Goal: Task Accomplishment & Management: Use online tool/utility

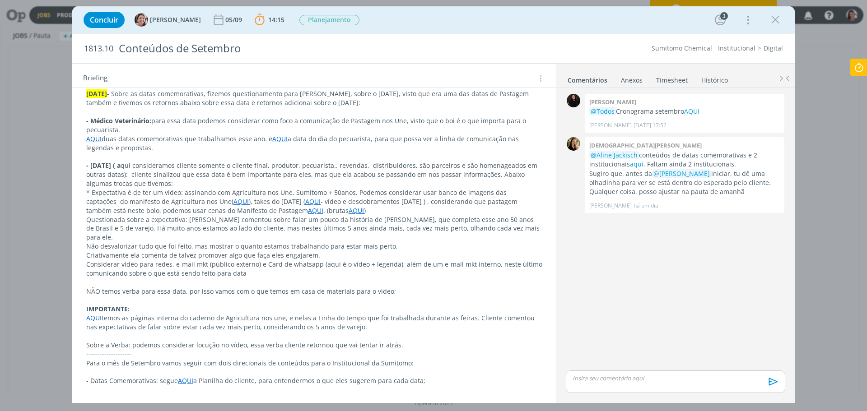
scroll to position [181, 0]
click at [405, 278] on p "dialog" at bounding box center [314, 282] width 456 height 9
click at [72, 229] on div "Pasta do pedido AQUI 28.08.25 - Sobre as datas comemorativas, fizemos questiona…" at bounding box center [314, 323] width 484 height 550
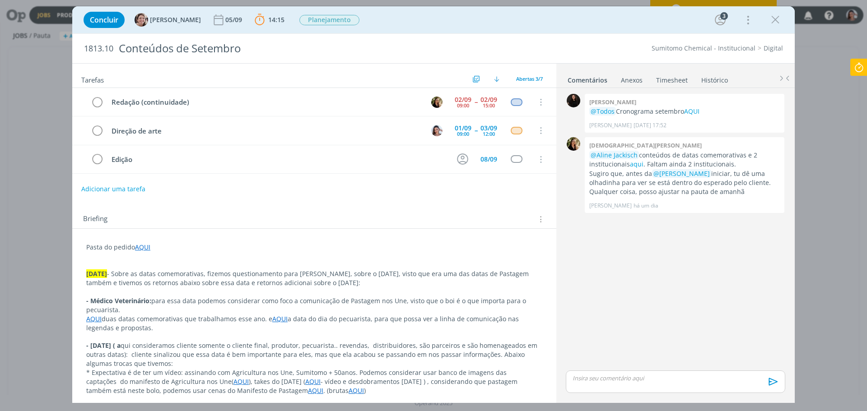
click at [444, 312] on p "- Médico Veterinário: para essa data podemos considerar como foco a comunicação…" at bounding box center [314, 306] width 456 height 18
click at [304, 397] on div "Tarefas Usar Job de template Ordenar por: Prazo crescente Prazo decrescente Ord…" at bounding box center [433, 233] width 723 height 340
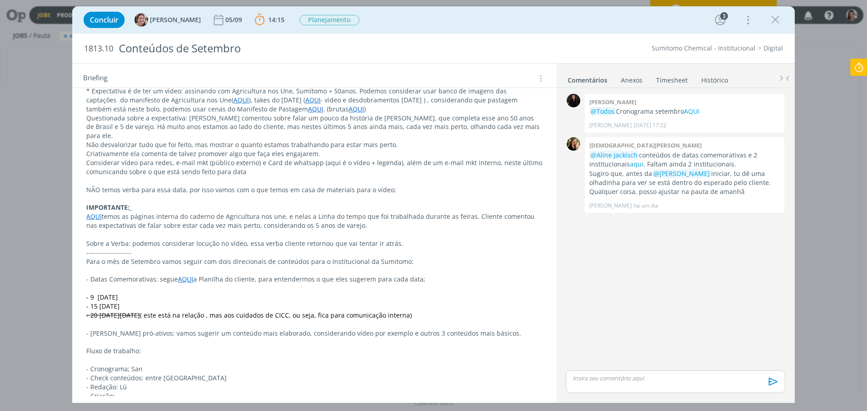
scroll to position [266, 0]
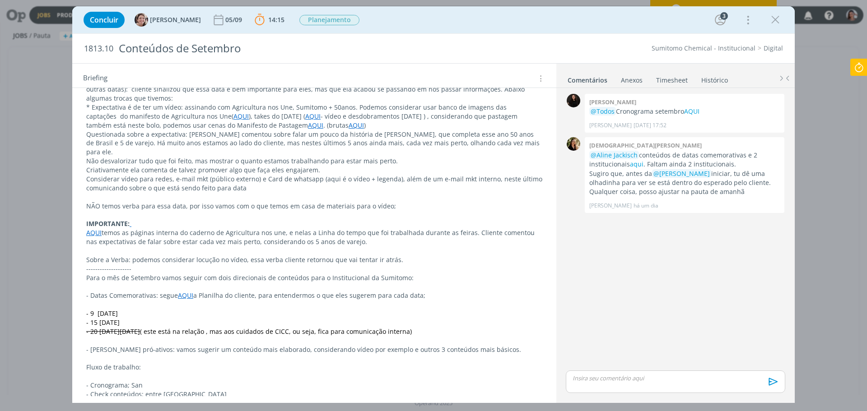
click at [364, 265] on p "--------------------" at bounding box center [314, 269] width 456 height 9
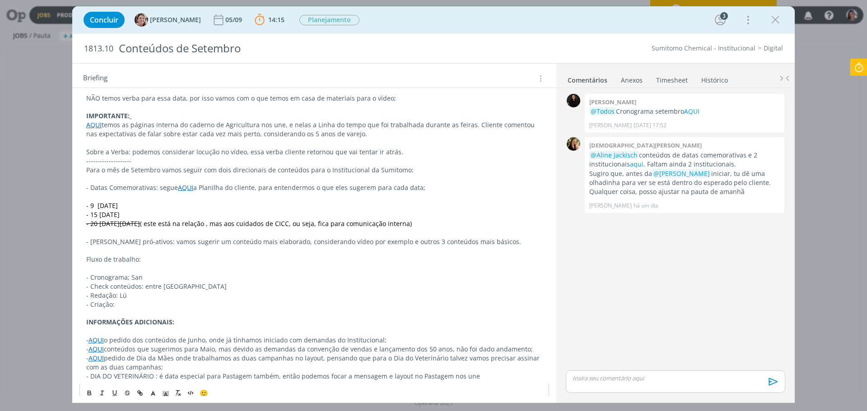
scroll to position [373, 0]
click at [808, 287] on div "Concluir Aline Jackisch 05/09 14:15 Iniciar Apontar Data * 02/09/2025 Horas * 0…" at bounding box center [433, 205] width 867 height 411
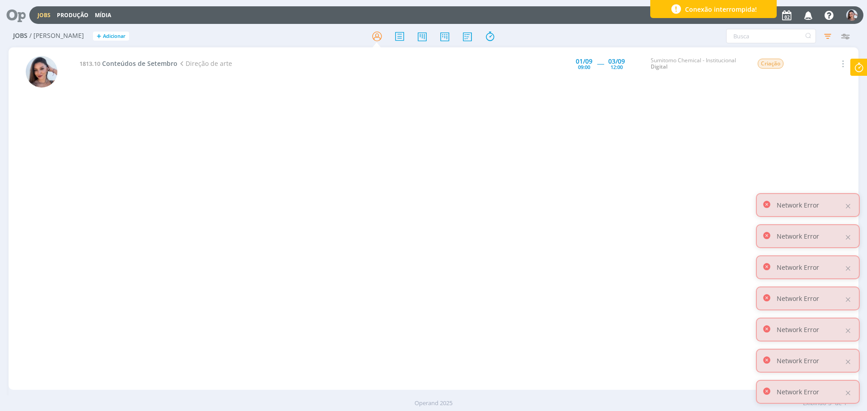
click at [851, 65] on icon at bounding box center [859, 68] width 16 height 18
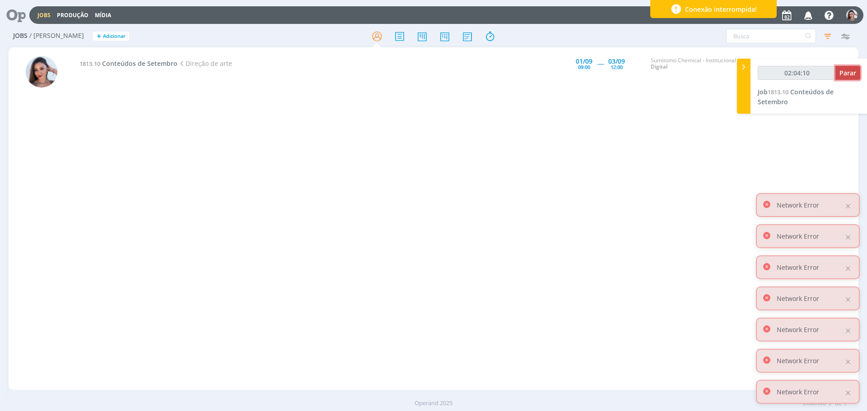
click at [850, 68] on button "Parar" at bounding box center [848, 73] width 25 height 14
type input "02:05:00"
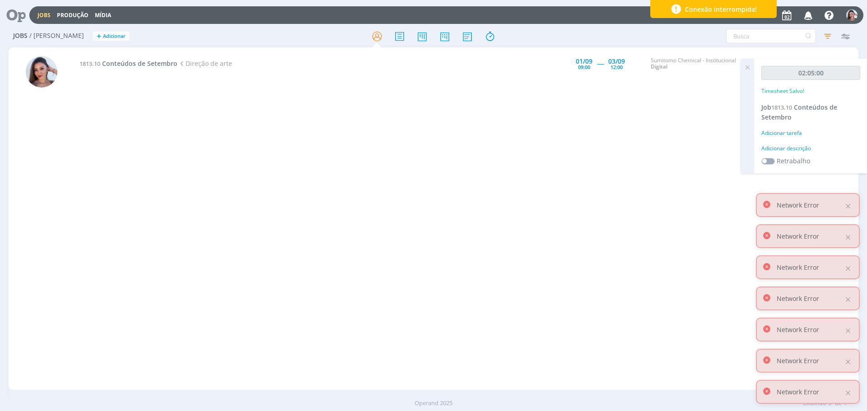
click at [9, 8] on icon at bounding box center [13, 15] width 19 height 18
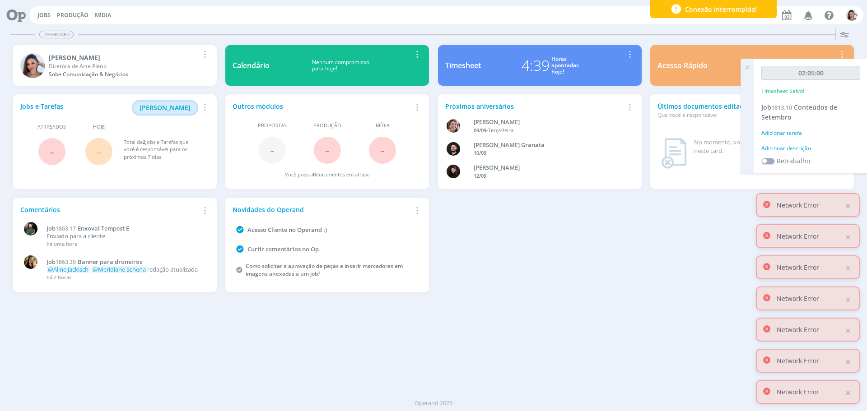
click at [187, 104] on span "[PERSON_NAME]" at bounding box center [165, 107] width 51 height 9
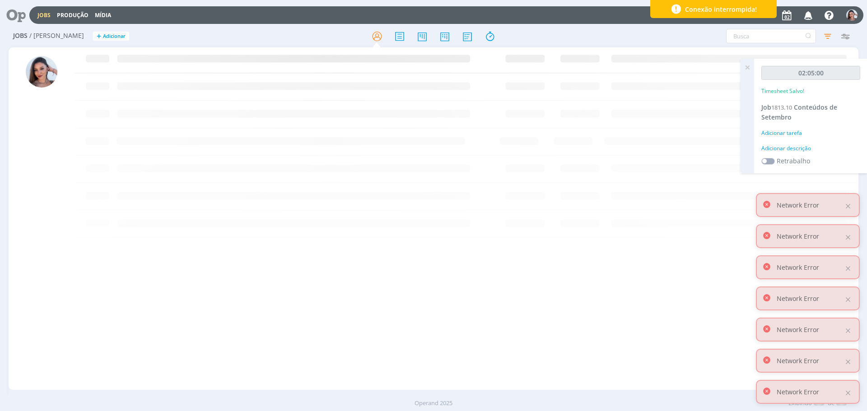
click at [10, 9] on icon at bounding box center [13, 15] width 19 height 18
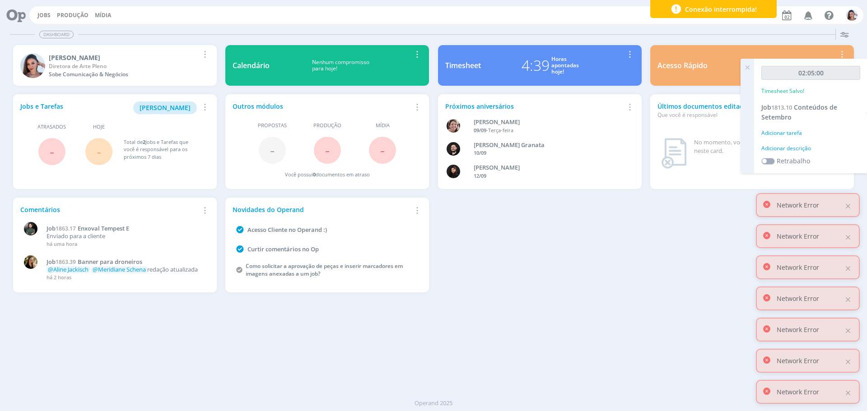
click at [747, 69] on icon at bounding box center [747, 68] width 16 height 18
